Goal: Task Accomplishment & Management: Manage account settings

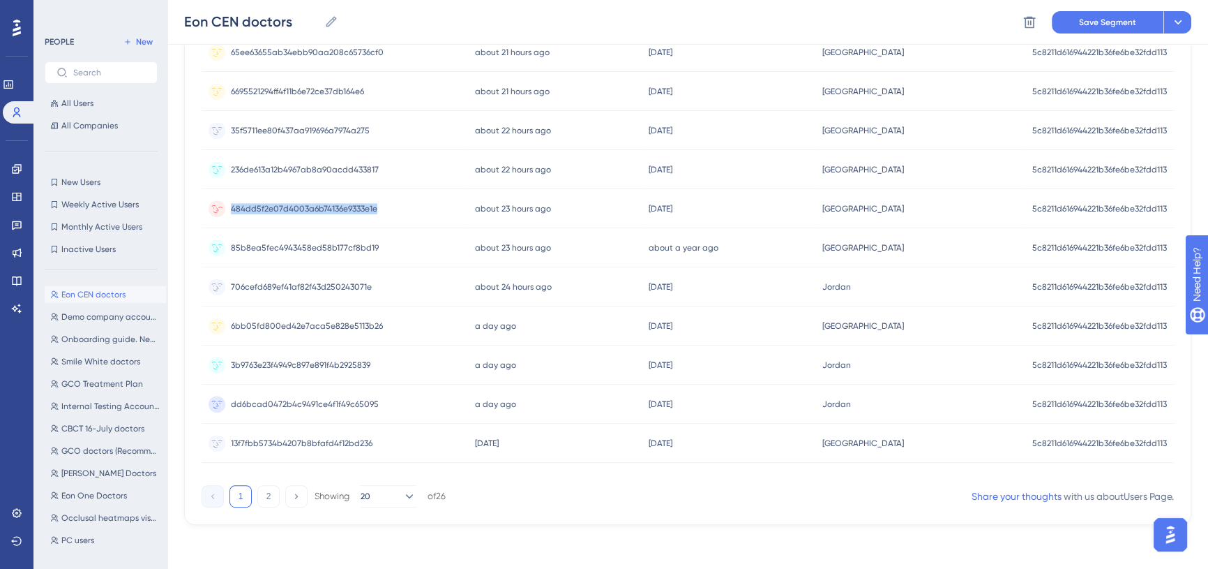
drag, startPoint x: 0, startPoint y: 0, endPoint x: 226, endPoint y: 216, distance: 312.4
click at [226, 216] on div "484dd5f2e07d4003a6b74136e9333e1e 484dd5f2e07d4003a6b74136e9333e1e" at bounding box center [335, 208] width 267 height 39
copy span "484dd5f2e07d4003a6b74136e9333e1e"
drag, startPoint x: 382, startPoint y: 165, endPoint x: 220, endPoint y: 169, distance: 161.9
click at [220, 169] on div "236de613a12b4967ab8a90acdd433817 236de613a12b4967ab8a90acdd433817" at bounding box center [335, 169] width 267 height 39
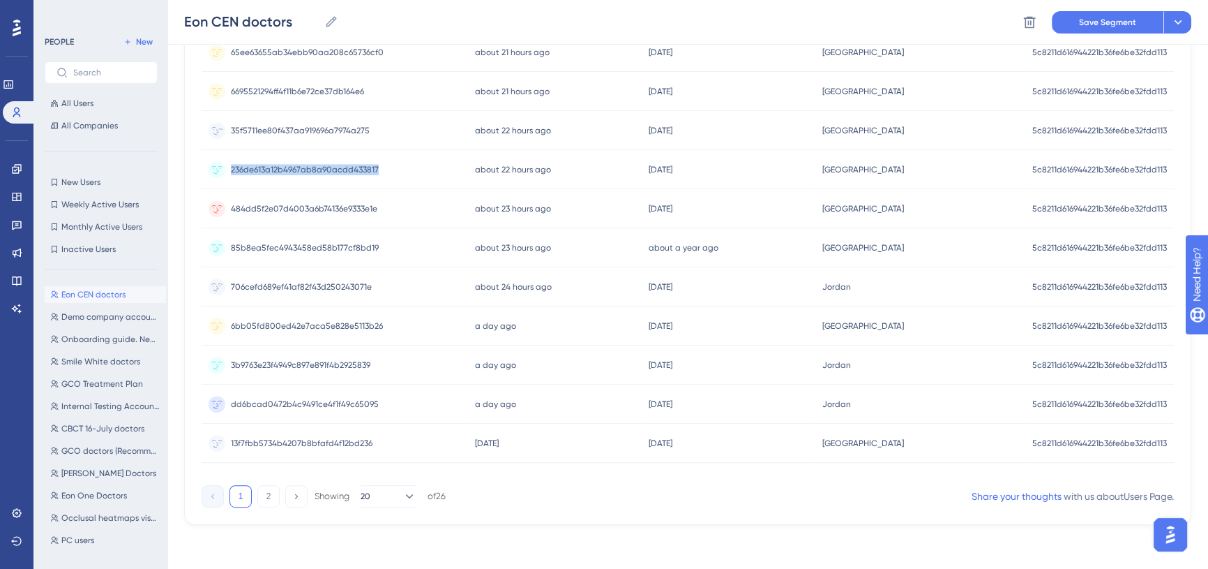
copy span "236de613a12b4967ab8a90acdd433817"
drag, startPoint x: 357, startPoint y: 127, endPoint x: 230, endPoint y: 141, distance: 127.7
click at [230, 141] on div "35f5711ee80f437aa919696a7974a275 35f5711ee80f437aa919696a7974a275" at bounding box center [335, 130] width 267 height 39
copy span "35f5711ee80f437aa919696a7974a275"
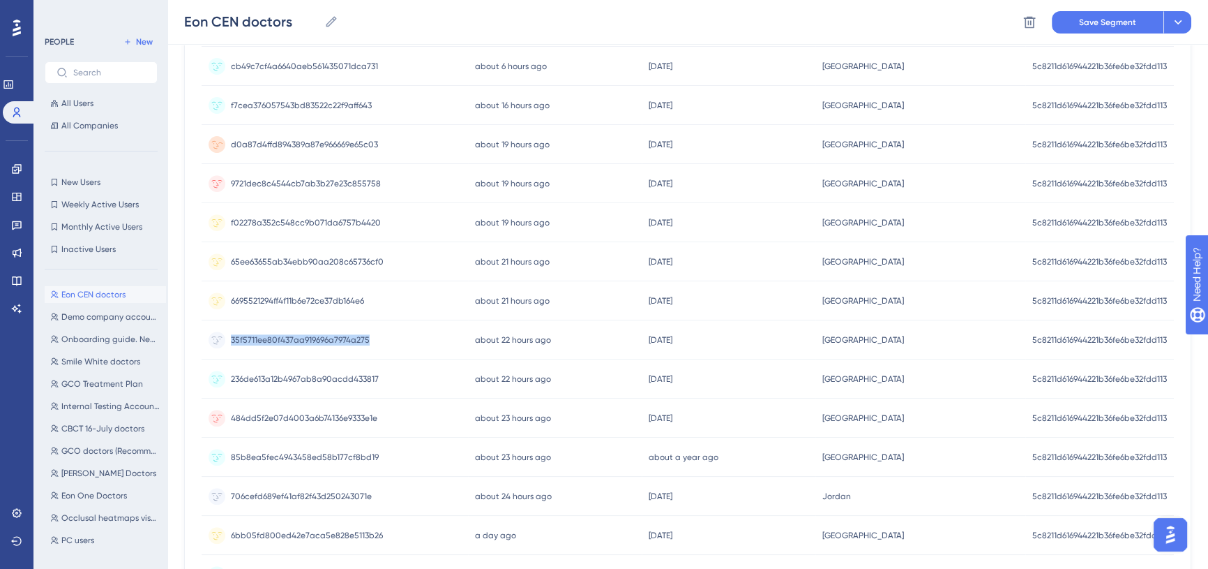
scroll to position [626, 0]
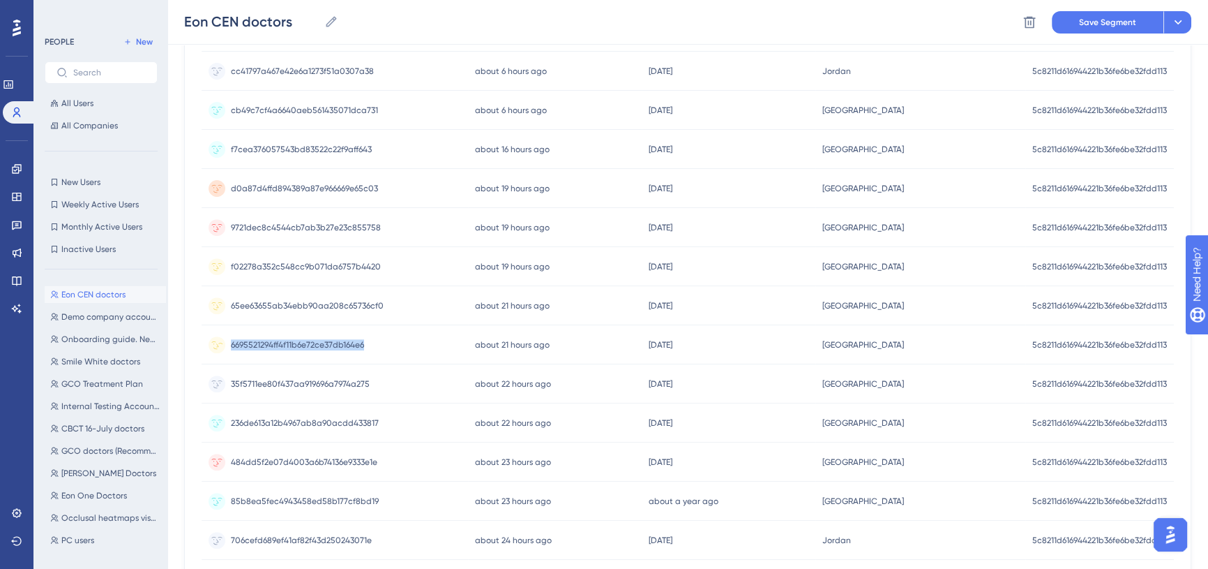
drag, startPoint x: 394, startPoint y: 338, endPoint x: 202, endPoint y: 348, distance: 192.1
click at [202, 348] on div "6695521294ff4f11b6e72ce37db164e6 6695521294ff4f11b6e72ce37db164e6" at bounding box center [335, 344] width 267 height 39
copy span "6695521294ff4f11b6e72ce37db164e6"
drag, startPoint x: 393, startPoint y: 301, endPoint x: 224, endPoint y: 303, distance: 169.5
click at [224, 303] on div "65ee63655ab34ebb90aa208c65736cf0 65ee63655ab34ebb90aa208c65736cf0" at bounding box center [335, 305] width 267 height 39
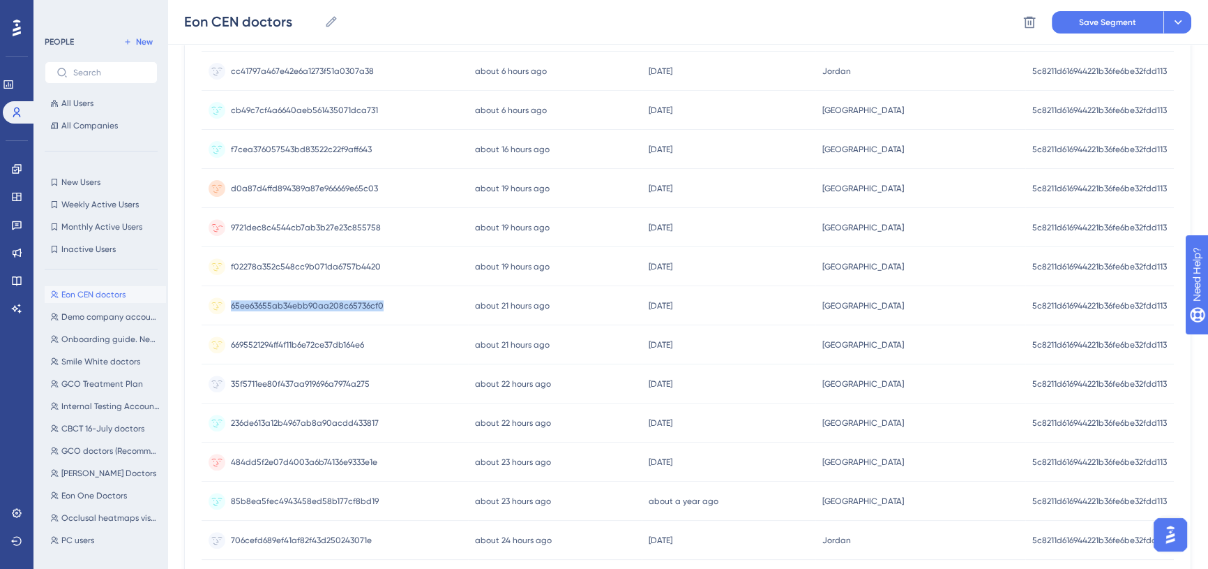
copy span "65ee63655ab34ebb90aa208c65736cf0"
drag, startPoint x: 390, startPoint y: 267, endPoint x: 230, endPoint y: 279, distance: 160.9
click at [230, 279] on div "f02278a352c548cc9b071da6757b4420 f02278a352c548cc9b071da6757b4420" at bounding box center [335, 266] width 267 height 39
copy span "f02278a352c548cc9b071da6757b4420"
drag, startPoint x: 384, startPoint y: 229, endPoint x: 227, endPoint y: 226, distance: 157.0
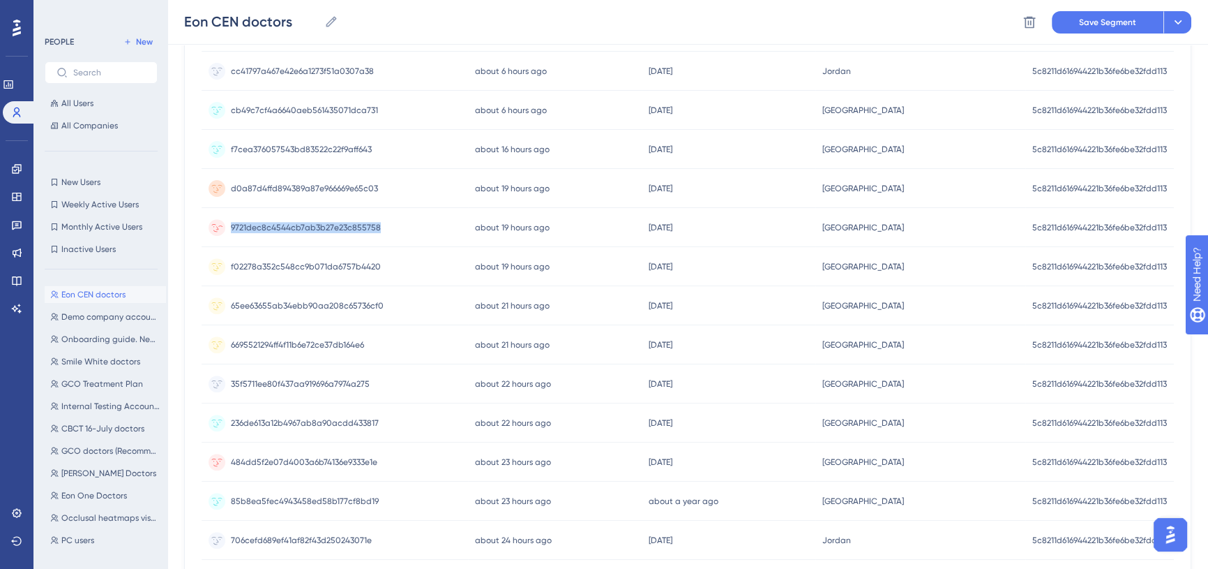
click at [227, 226] on div "9721dec8c4544cb7ab3b27e23c855758 9721dec8c4544cb7ab3b27e23c855758" at bounding box center [335, 227] width 267 height 39
copy span "9721dec8c4544cb7ab3b27e23c855758"
drag, startPoint x: 378, startPoint y: 184, endPoint x: 226, endPoint y: 195, distance: 152.5
click at [226, 195] on div "d0a87d4ffd894389a87e966669e65c03 d0a87d4ffd894389a87e966669e65c03" at bounding box center [335, 188] width 267 height 39
copy span "d0a87d4ffd894389a87e966669e65c03"
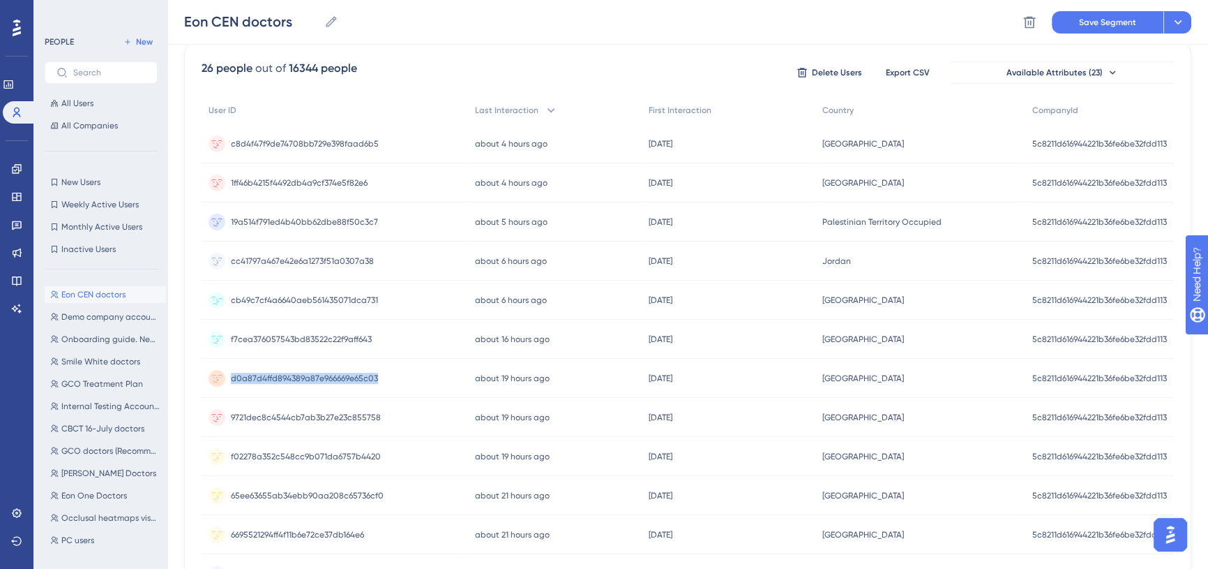
scroll to position [435, 0]
drag, startPoint x: 380, startPoint y: 335, endPoint x: 231, endPoint y: 343, distance: 149.5
click at [231, 343] on div "f7cea376057543bd83522c22f9aff643 f7cea376057543bd83522c22f9aff643" at bounding box center [335, 339] width 267 height 39
copy span "f7cea376057543bd83522c22f9aff643"
drag, startPoint x: 408, startPoint y: 300, endPoint x: 229, endPoint y: 310, distance: 179.6
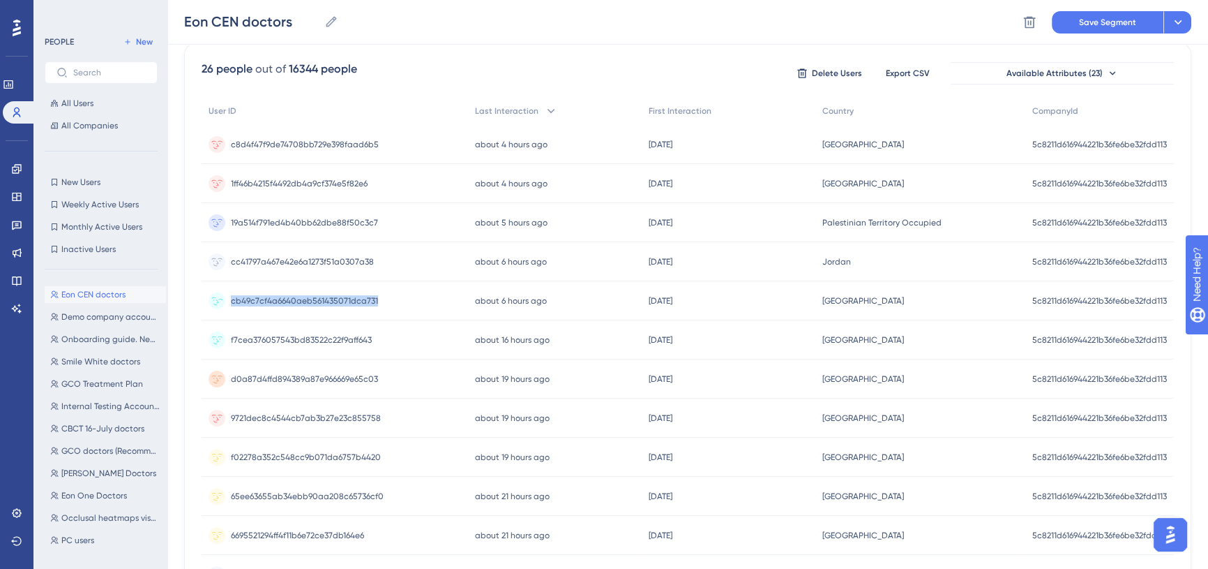
click at [229, 310] on div "cb49c7cf4a6640aeb561435071dca731 cb49c7cf4a6640aeb561435071dca731" at bounding box center [335, 300] width 267 height 39
copy span "cb49c7cf4a6640aeb561435071dca731"
drag, startPoint x: 368, startPoint y: 258, endPoint x: 230, endPoint y: 267, distance: 139.1
click at [230, 267] on div "cc41797a467e42e6a1273f51a0307a38 cc41797a467e42e6a1273f51a0307a38" at bounding box center [335, 261] width 267 height 39
drag, startPoint x: 384, startPoint y: 220, endPoint x: 227, endPoint y: 231, distance: 157.3
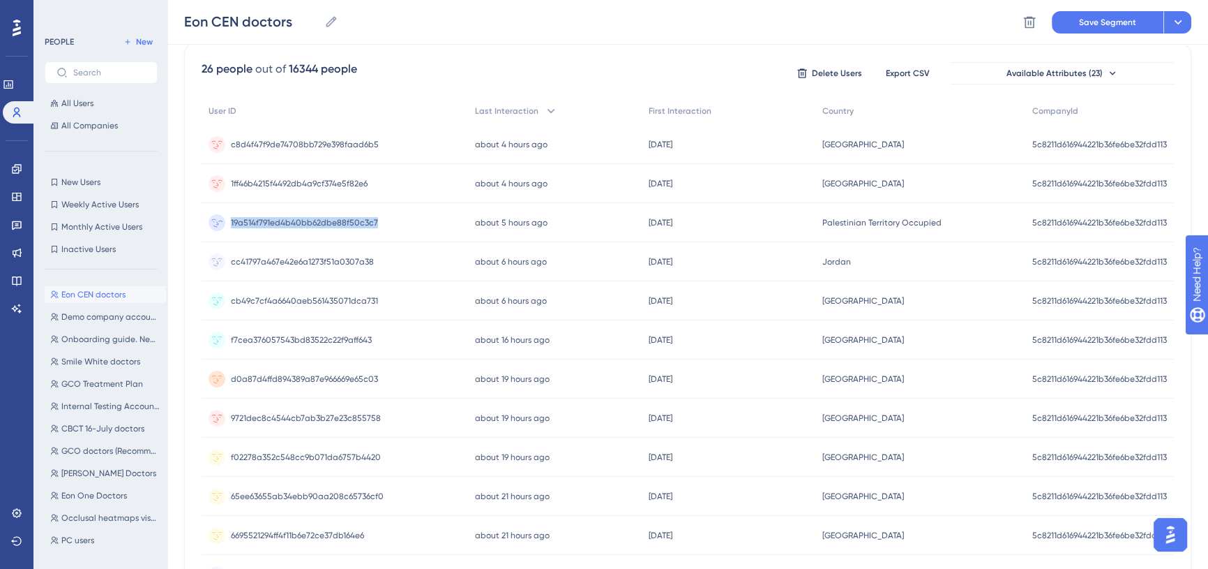
click at [227, 231] on div "19a514f791ed4b40bb62dbe88f50c3c7 19a514f791ed4b40bb62dbe88f50c3c7" at bounding box center [335, 222] width 267 height 39
drag, startPoint x: 387, startPoint y: 176, endPoint x: 206, endPoint y: 183, distance: 180.8
click at [206, 183] on div "1ff46b4215f4492db4a9cf374e5f82e6 1ff46b4215f4492db4a9cf374e5f82e6" at bounding box center [335, 183] width 267 height 39
drag, startPoint x: 377, startPoint y: 143, endPoint x: 230, endPoint y: 150, distance: 146.7
click at [230, 150] on div "c8d4f47f9de74708bb729e398faad6b5 c8d4f47f9de74708bb729e398faad6b5" at bounding box center [335, 144] width 267 height 39
